Goal: Transaction & Acquisition: Obtain resource

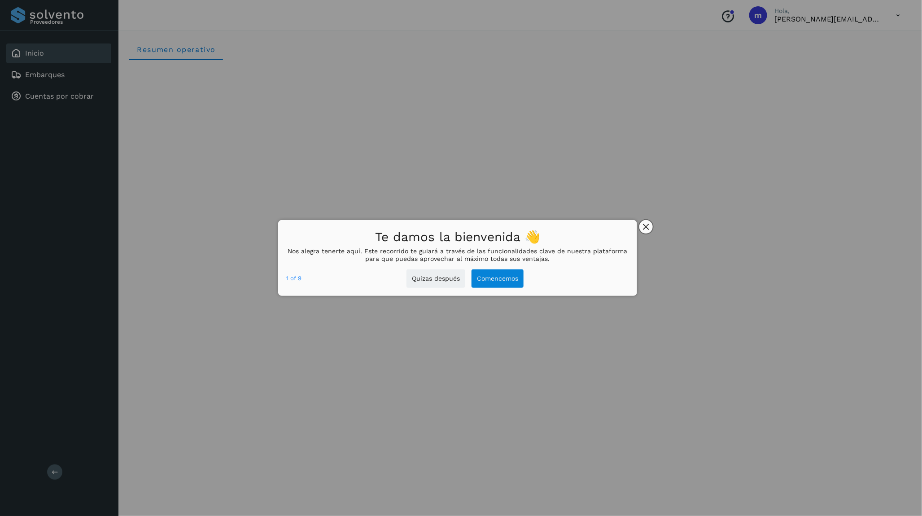
click at [648, 227] on icon "close," at bounding box center [646, 227] width 6 height 6
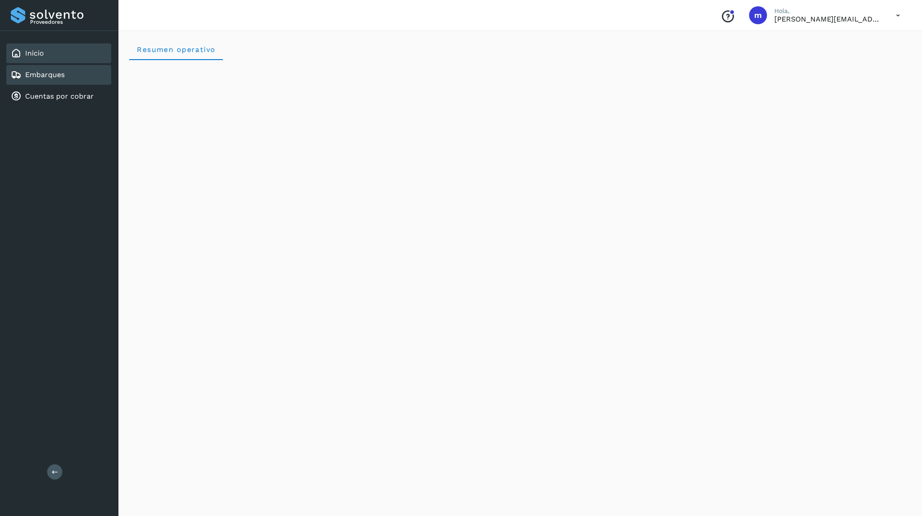
click at [59, 78] on div "Embarques" at bounding box center [38, 75] width 54 height 11
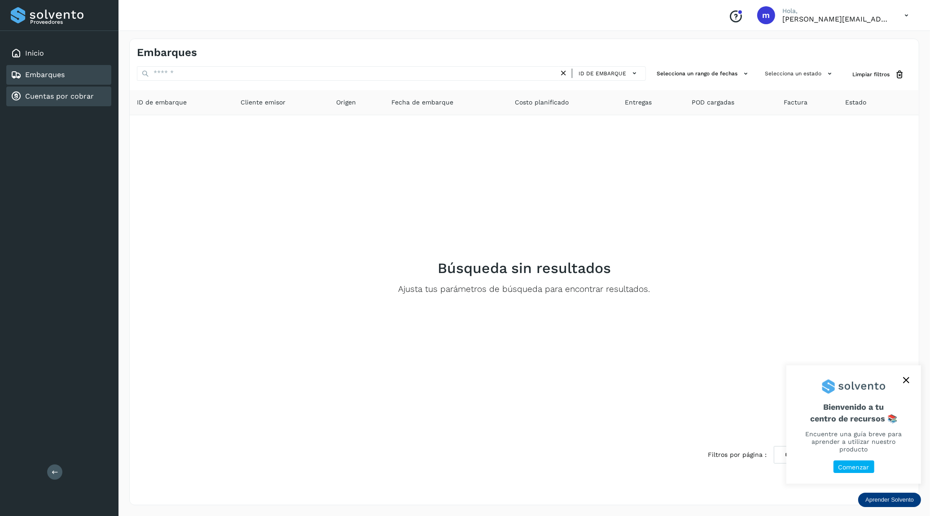
click at [39, 96] on link "Cuentas por cobrar" at bounding box center [59, 96] width 69 height 9
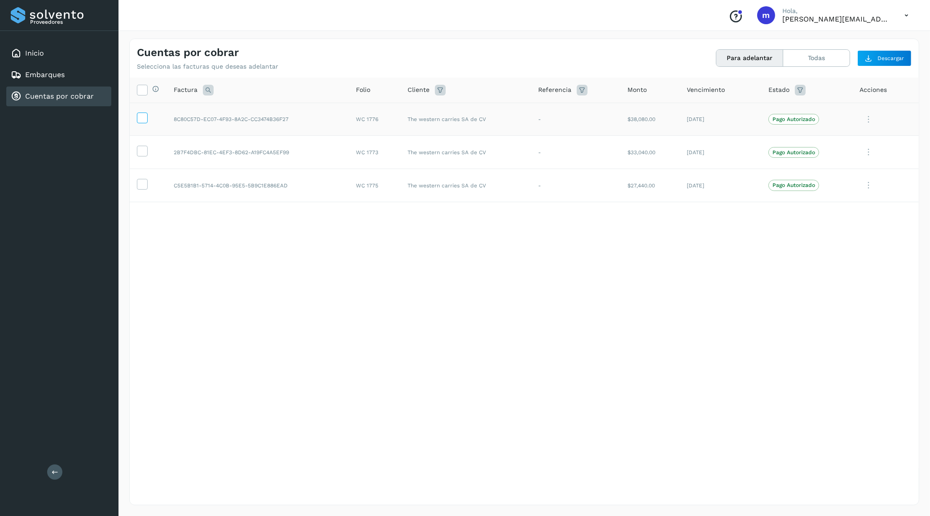
click at [144, 115] on icon at bounding box center [141, 117] width 9 height 9
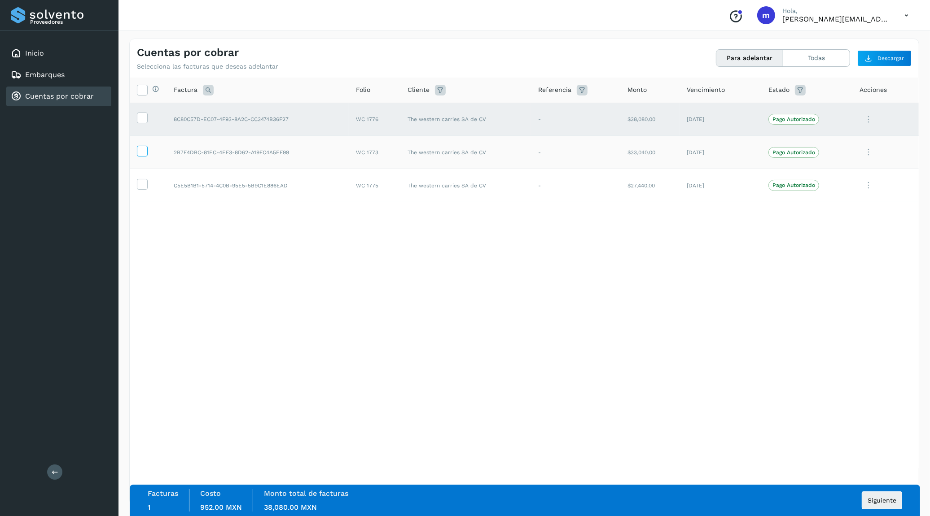
click at [144, 147] on icon at bounding box center [141, 150] width 9 height 9
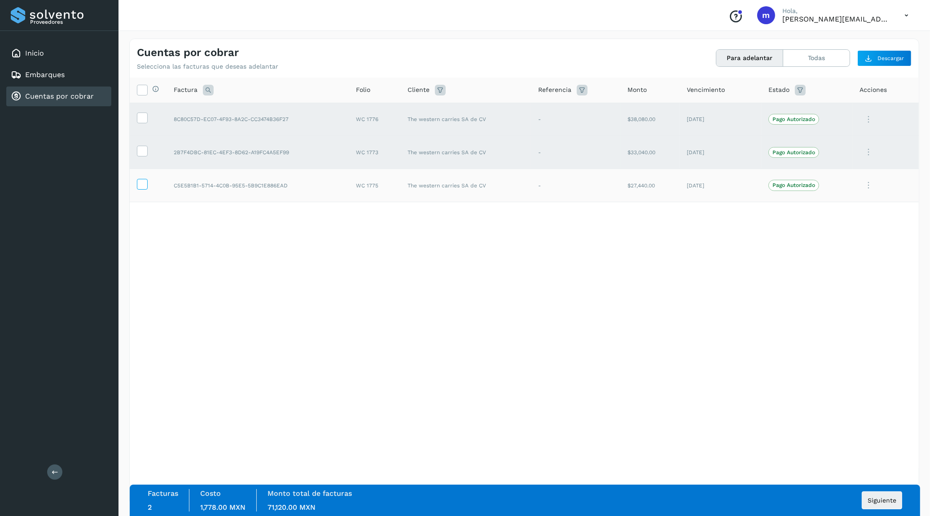
click at [144, 179] on icon at bounding box center [141, 183] width 9 height 9
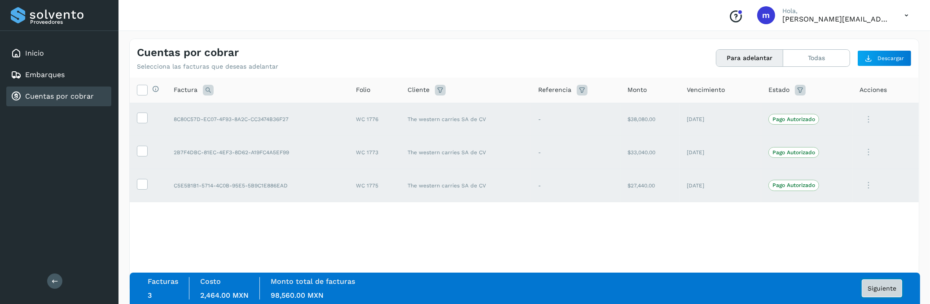
click at [880, 289] on span "Siguiente" at bounding box center [881, 288] width 29 height 6
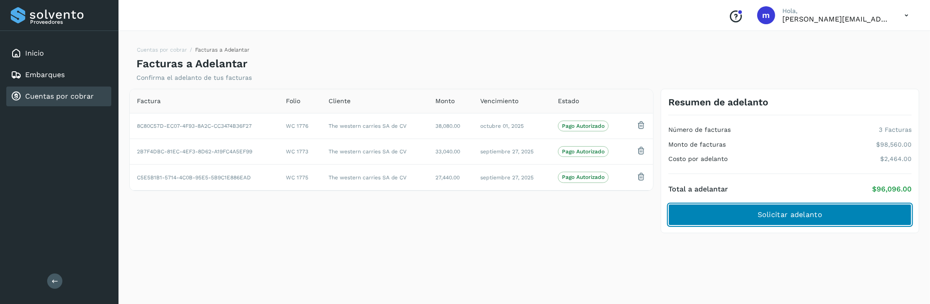
click at [766, 216] on span "Solicitar adelanto" at bounding box center [789, 215] width 65 height 10
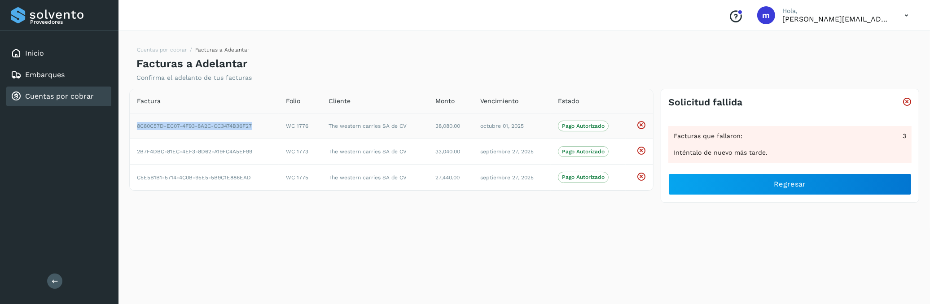
drag, startPoint x: 132, startPoint y: 126, endPoint x: 254, endPoint y: 130, distance: 121.7
click at [254, 130] on td "8C80C57D-EC07-4F93-8A2C-CC3474B36F27" at bounding box center [204, 126] width 149 height 26
copy td "8C80C57D-EC07-4F93-8A2C-CC3474B36F27"
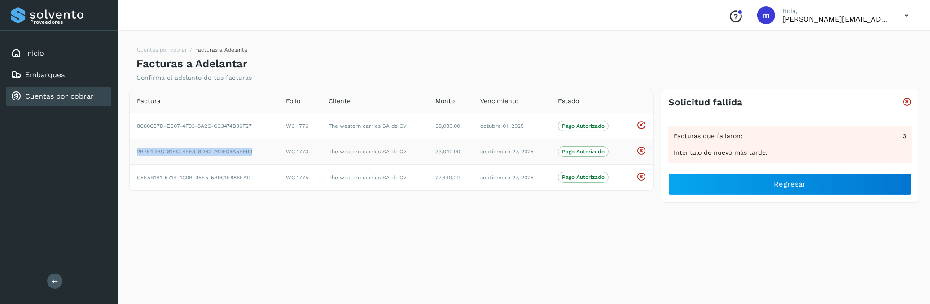
drag, startPoint x: 253, startPoint y: 153, endPoint x: 135, endPoint y: 152, distance: 118.0
click at [135, 152] on td "2B7F4DBC-81EC-4EF3-8D62-A19FC4A5EF99" at bounding box center [204, 152] width 149 height 26
copy td "2B7F4DBC-81EC-4EF3-8D62-A19FC4A5EF99"
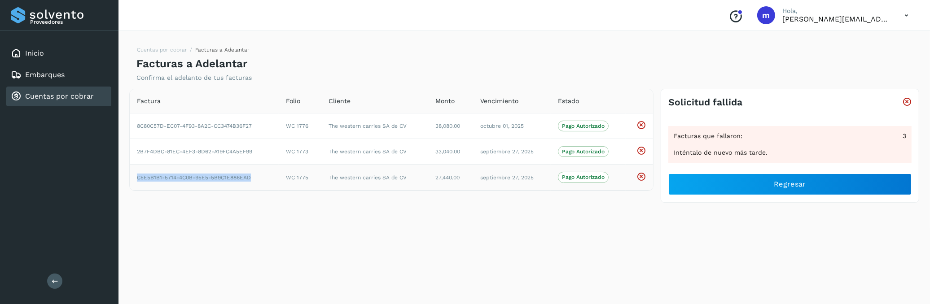
drag, startPoint x: 255, startPoint y: 180, endPoint x: 135, endPoint y: 178, distance: 120.7
click at [135, 178] on td "C5E5B1B1-5714-4C0B-95E5-5B9C1E886EAD" at bounding box center [204, 178] width 149 height 26
copy td "C5E5B1B1-5714-4C0B-95E5-5B9C1E886EAD"
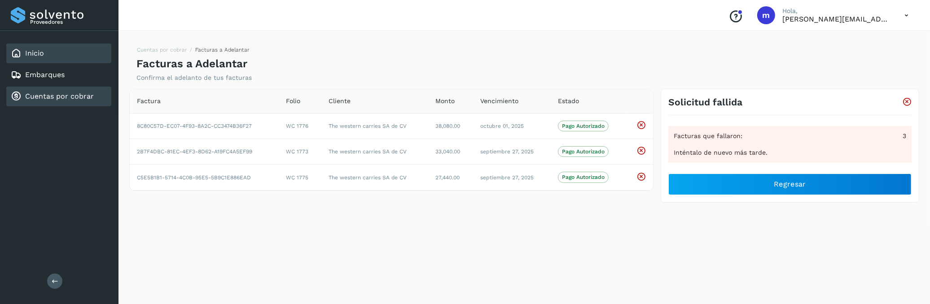
click at [56, 56] on div "Inicio" at bounding box center [58, 54] width 105 height 20
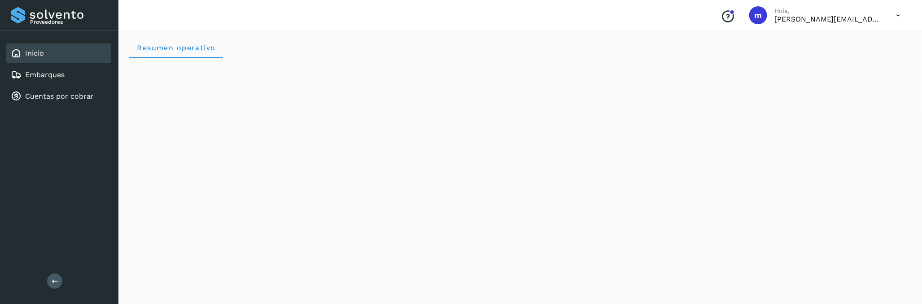
scroll to position [4, 0]
click at [50, 71] on link "Embarques" at bounding box center [44, 74] width 39 height 9
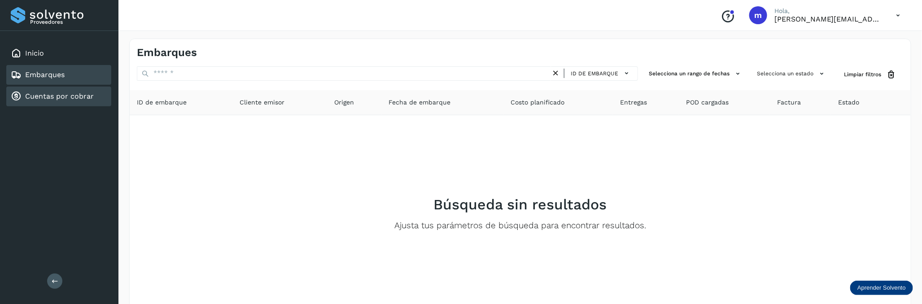
click at [58, 92] on link "Cuentas por cobrar" at bounding box center [59, 96] width 69 height 9
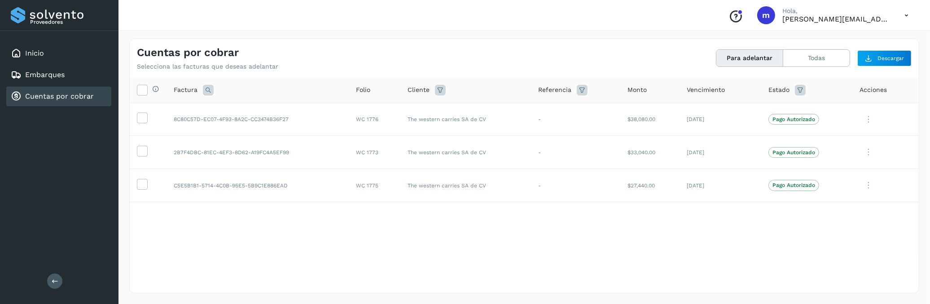
click at [735, 58] on button "Para adelantar" at bounding box center [749, 58] width 67 height 17
click at [804, 57] on button "Todas" at bounding box center [816, 58] width 66 height 17
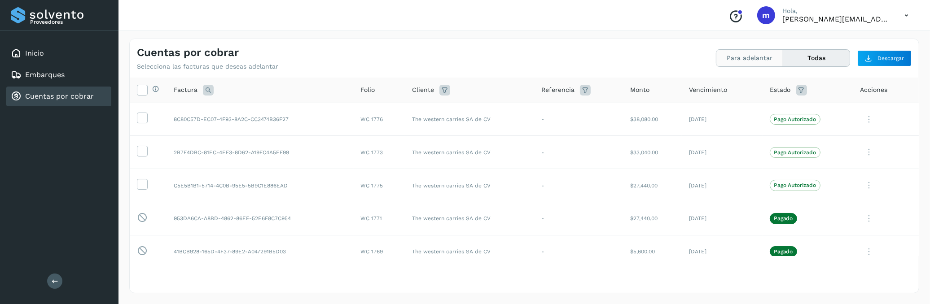
click at [745, 56] on button "Para adelantar" at bounding box center [749, 58] width 67 height 17
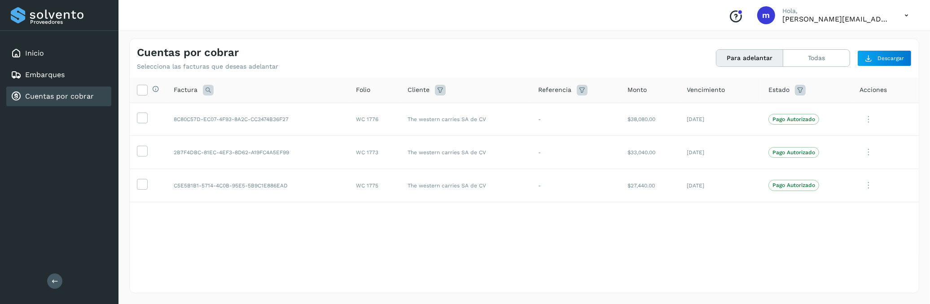
click at [907, 13] on icon at bounding box center [906, 15] width 18 height 18
click at [884, 36] on div "Cerrar sesión" at bounding box center [861, 40] width 107 height 17
